Goal: Information Seeking & Learning: Find specific fact

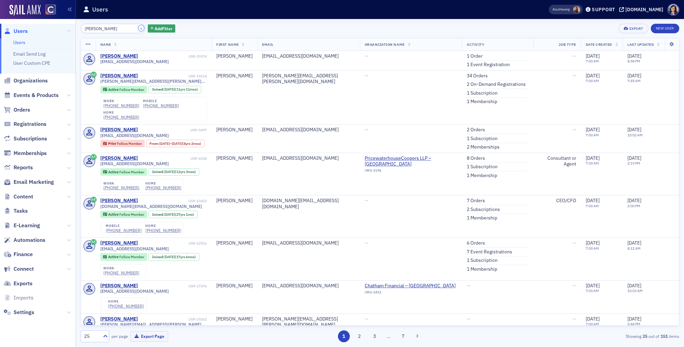
drag, startPoint x: 134, startPoint y: 28, endPoint x: 123, endPoint y: 28, distance: 11.2
click at [138, 28] on button "×" at bounding box center [141, 28] width 6 height 6
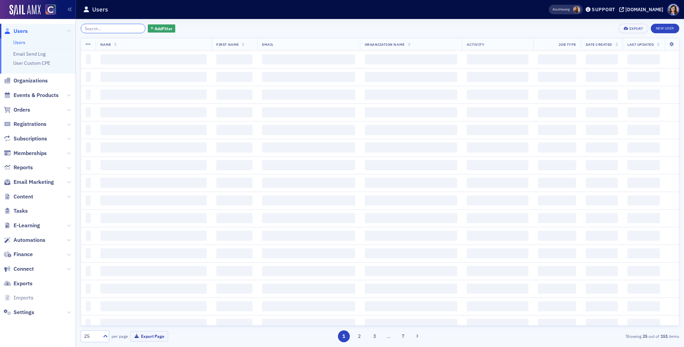
click at [122, 29] on input "search" at bounding box center [113, 28] width 65 height 9
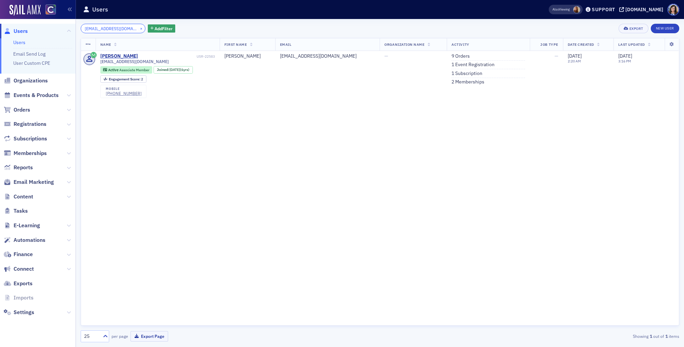
type input "[EMAIL_ADDRESS][DOMAIN_NAME]"
click at [138, 28] on button "×" at bounding box center [141, 28] width 6 height 6
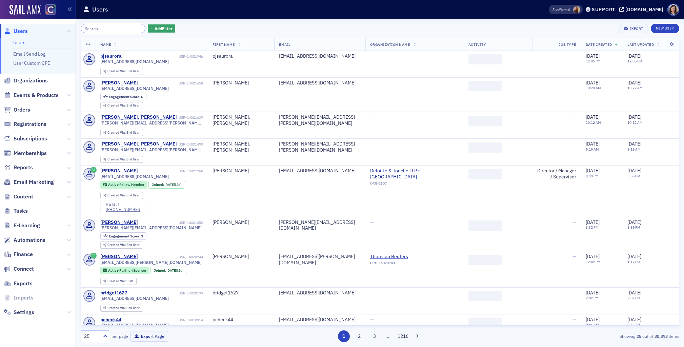
click at [117, 29] on input "search" at bounding box center [113, 28] width 65 height 9
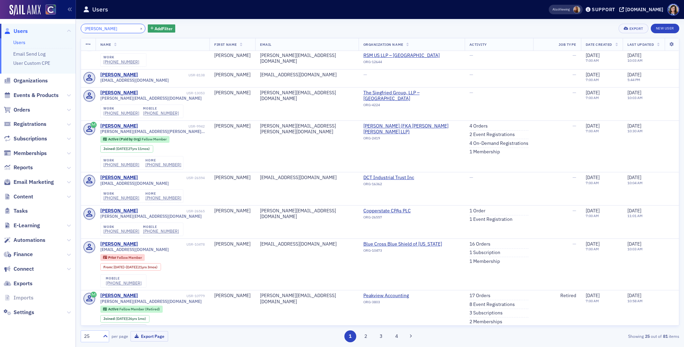
scroll to position [117, 0]
drag, startPoint x: 93, startPoint y: 30, endPoint x: 84, endPoint y: 30, distance: 8.8
click at [84, 30] on input "[PERSON_NAME]" at bounding box center [113, 28] width 65 height 9
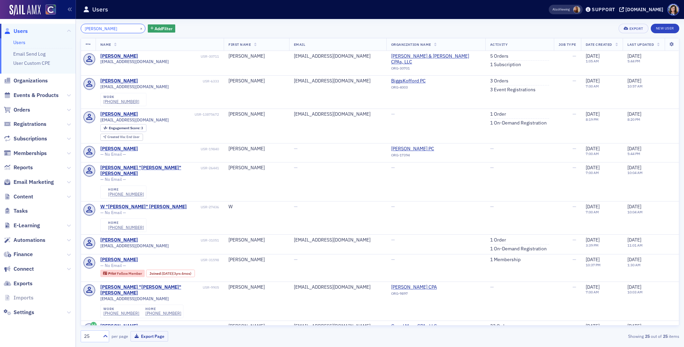
drag, startPoint x: 72, startPoint y: 28, endPoint x: 63, endPoint y: 28, distance: 8.1
click at [63, 28] on div "Users Users Email Send Log User Custom CPE Organizations Events & Products Orde…" at bounding box center [342, 173] width 684 height 347
paste input "[PERSON_NAME]"
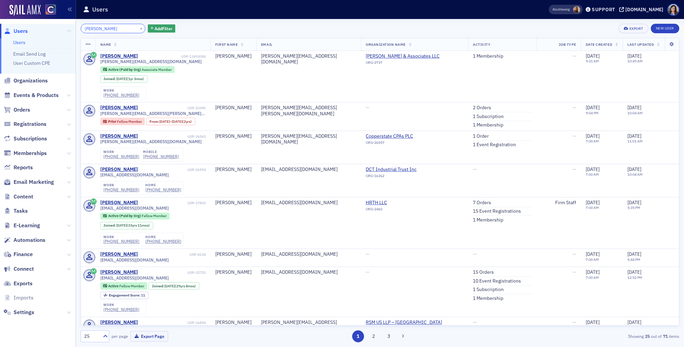
type input "[PERSON_NAME]"
